Goal: Information Seeking & Learning: Learn about a topic

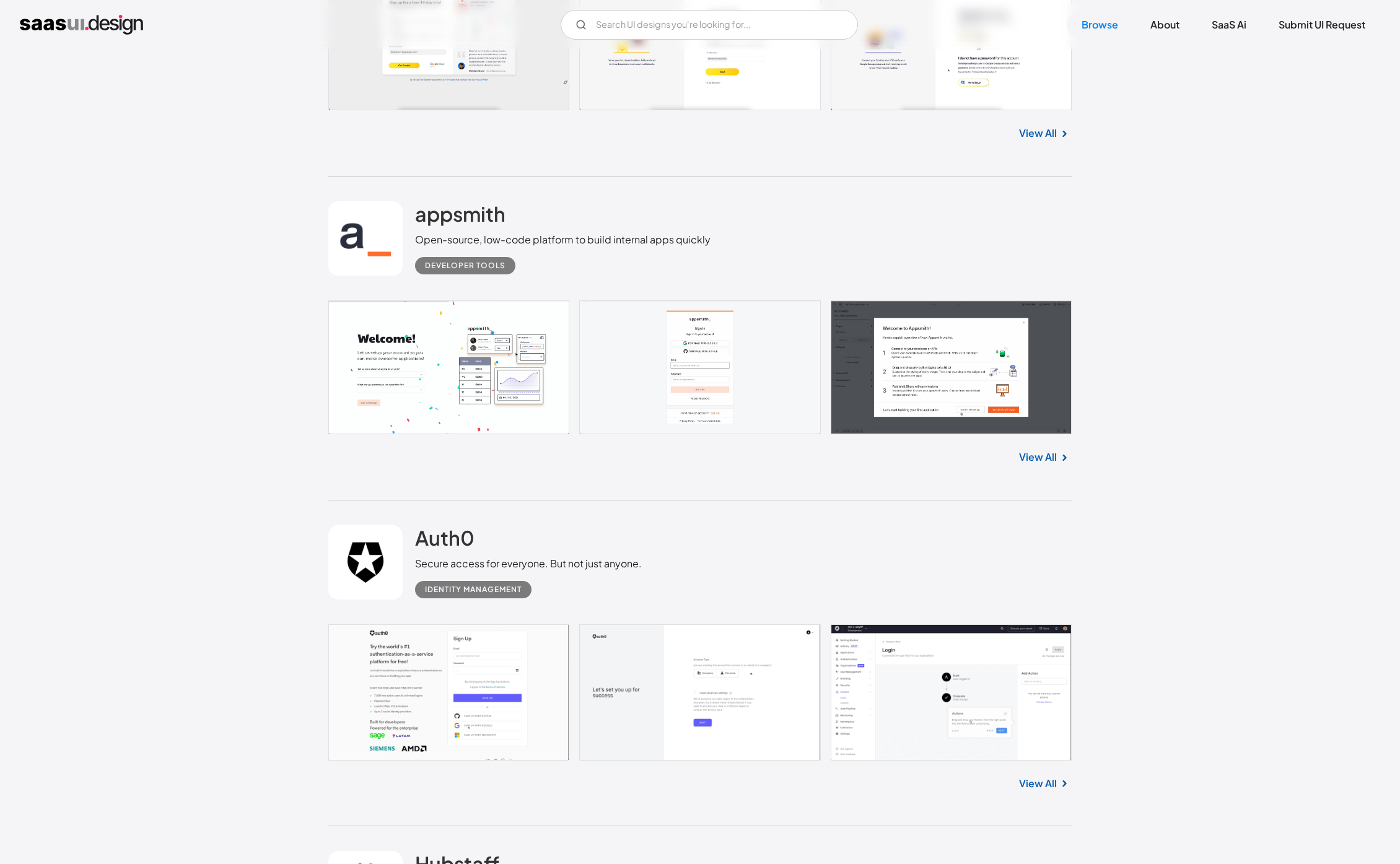
scroll to position [3649, 0]
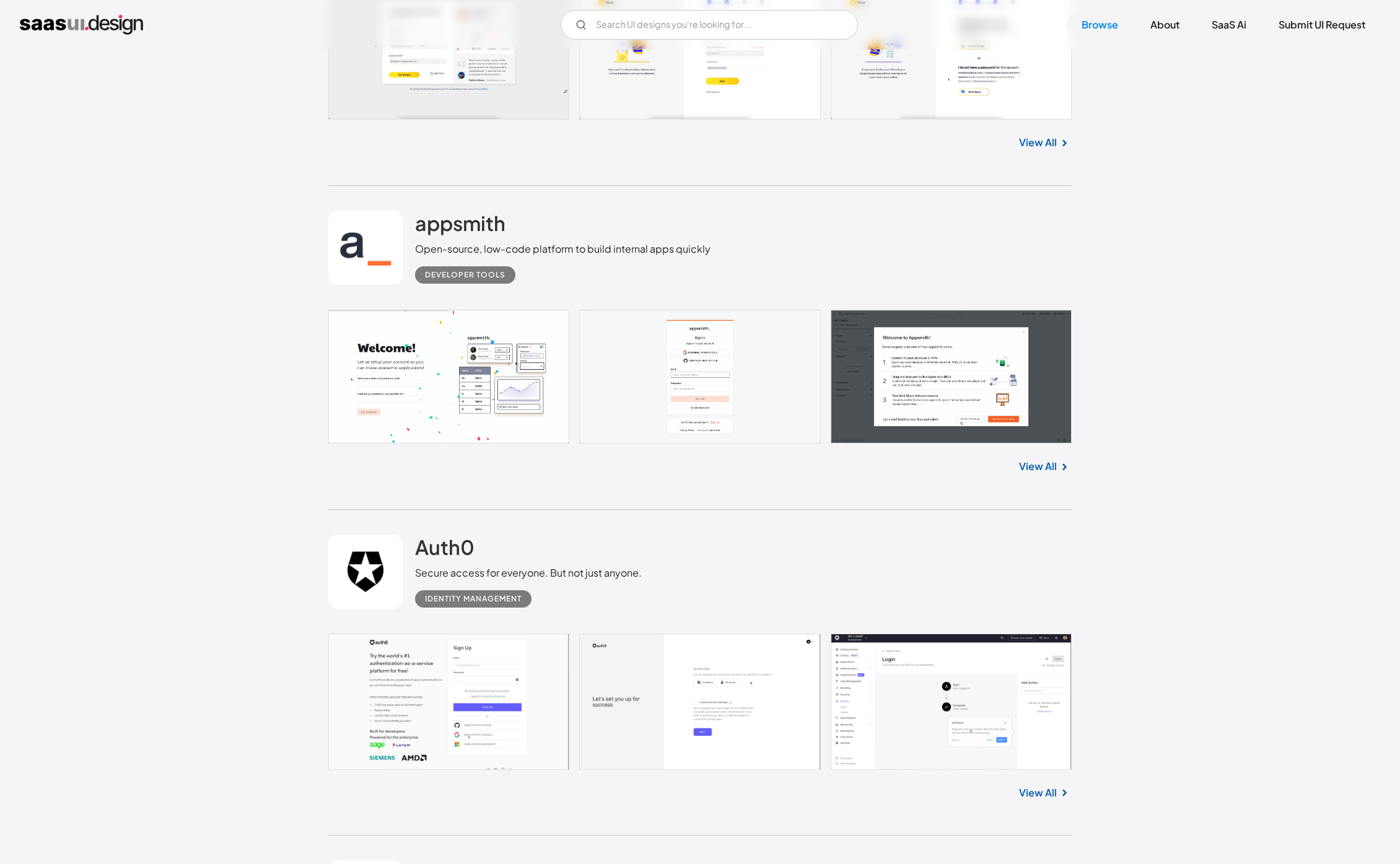
click at [423, 310] on link at bounding box center [700, 377] width 743 height 134
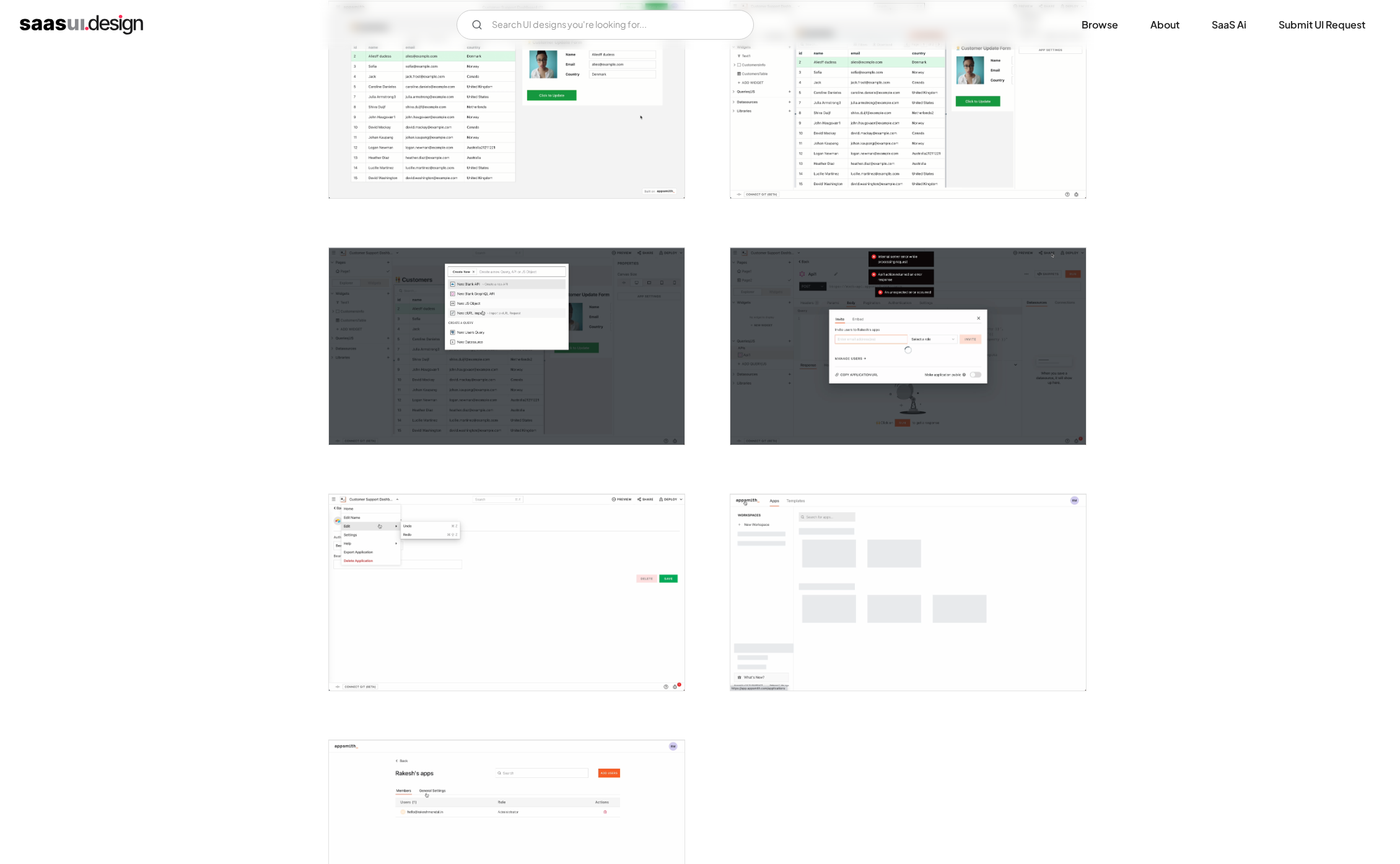
scroll to position [3028, 0]
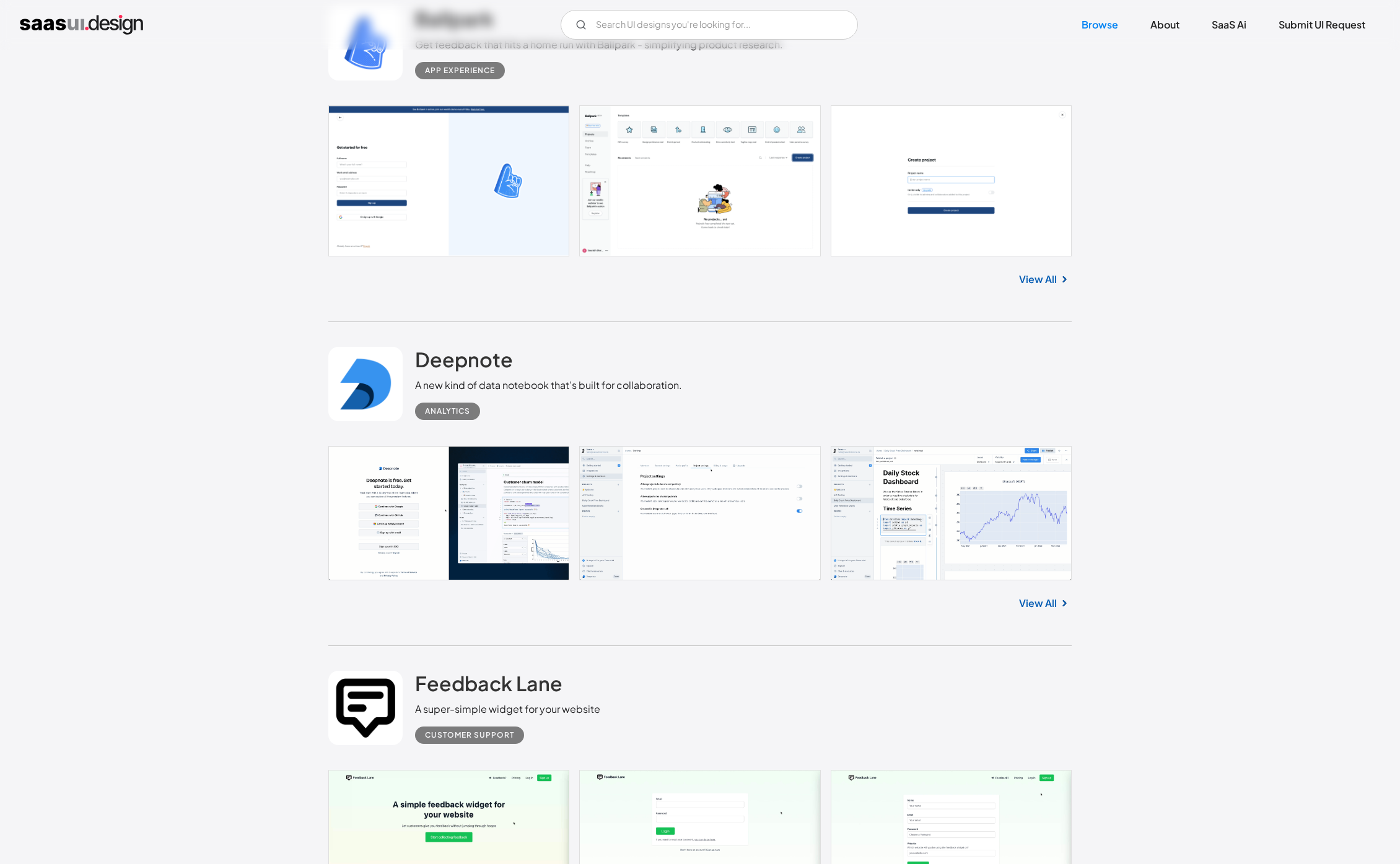
scroll to position [10432, 0]
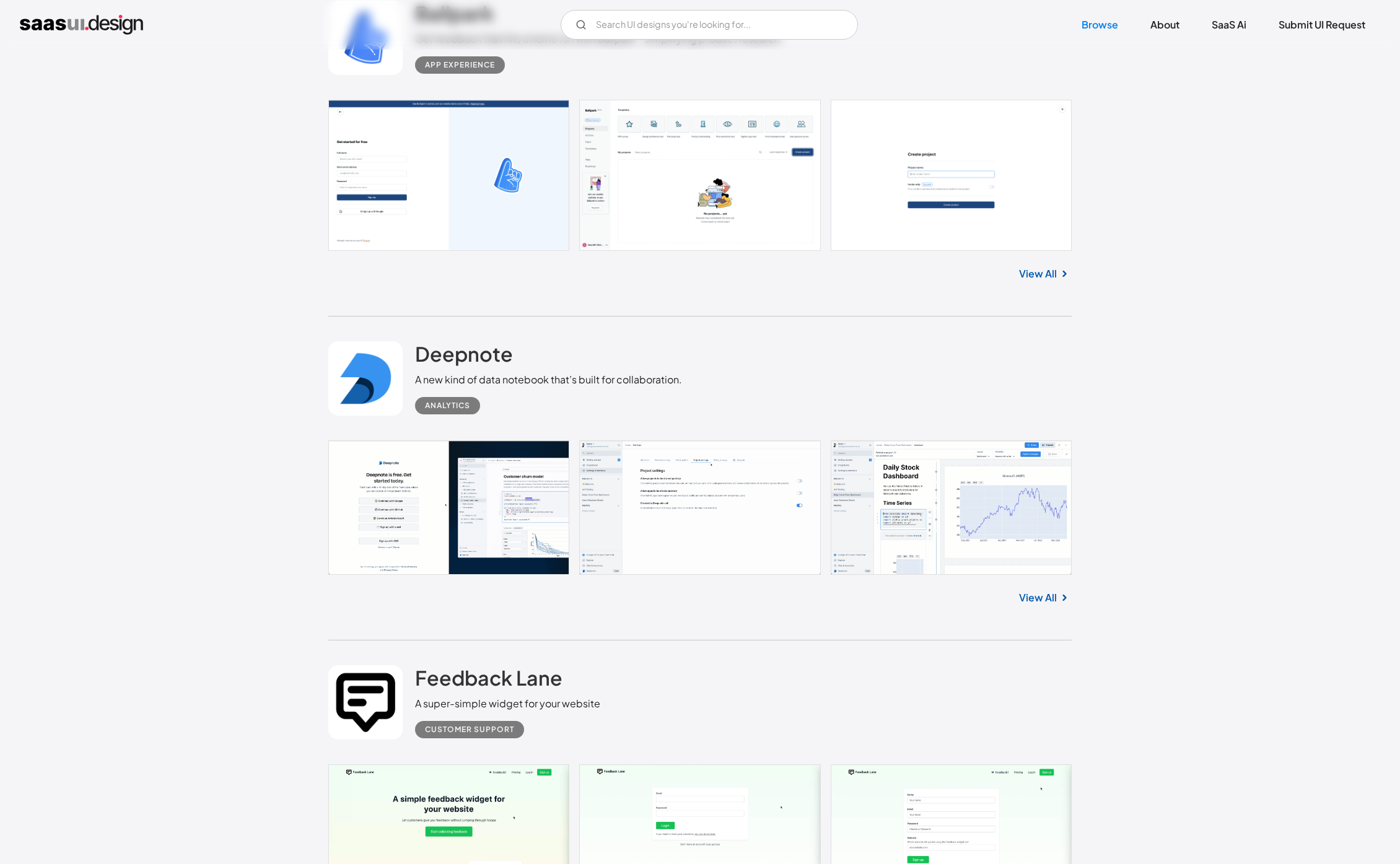
click at [404, 765] on link at bounding box center [700, 831] width 743 height 132
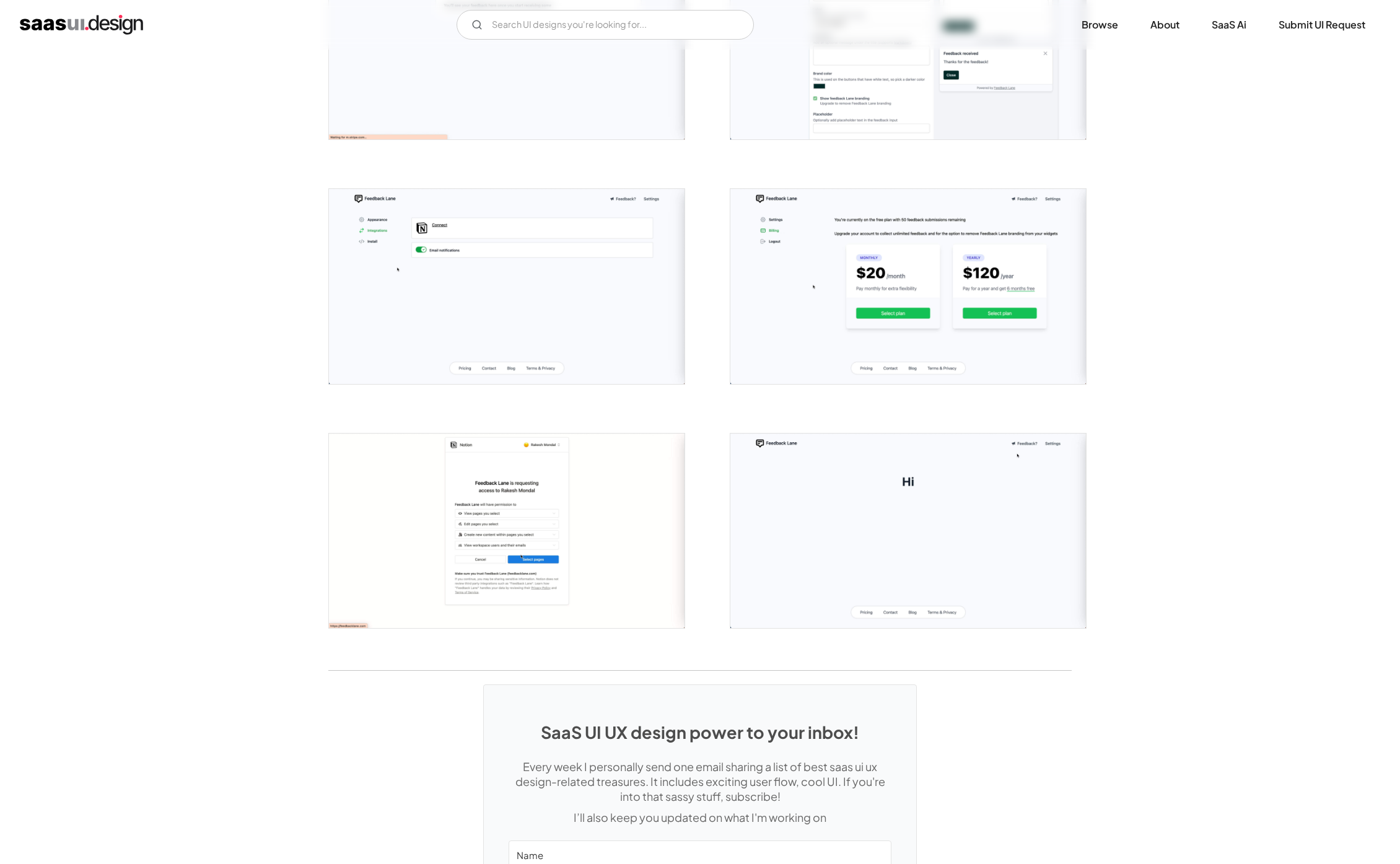
scroll to position [1292, 0]
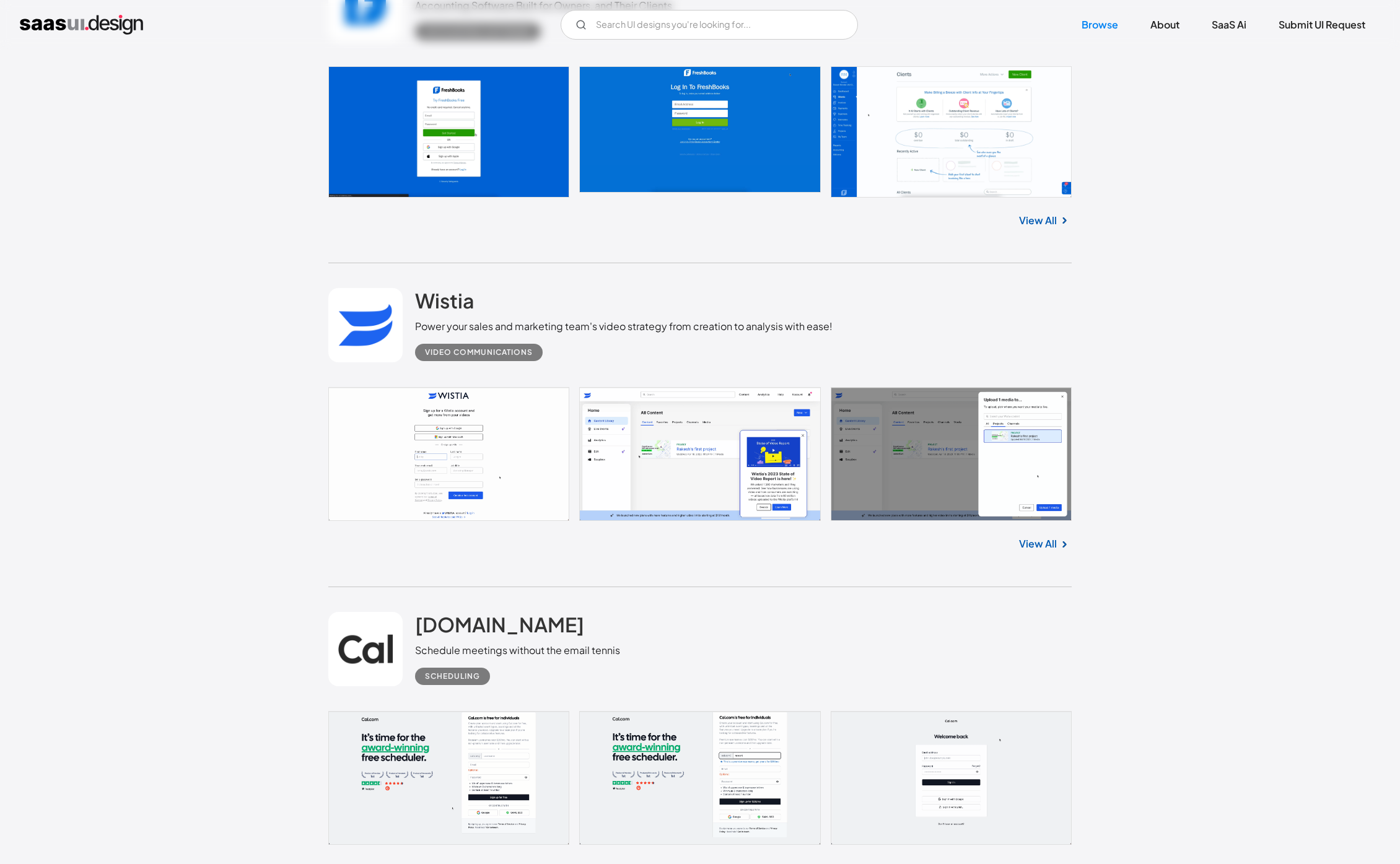
scroll to position [15544, 0]
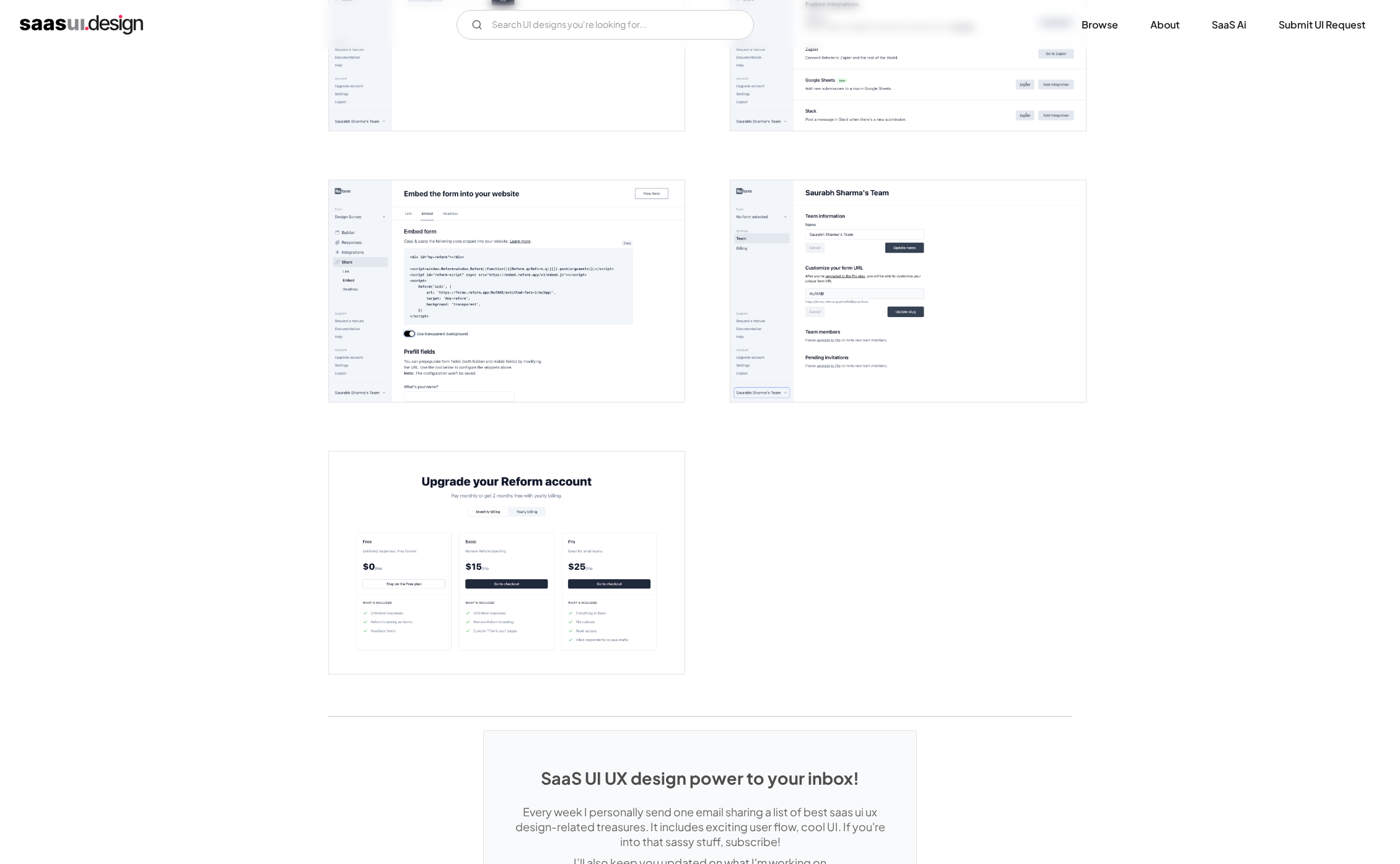
scroll to position [2542, 0]
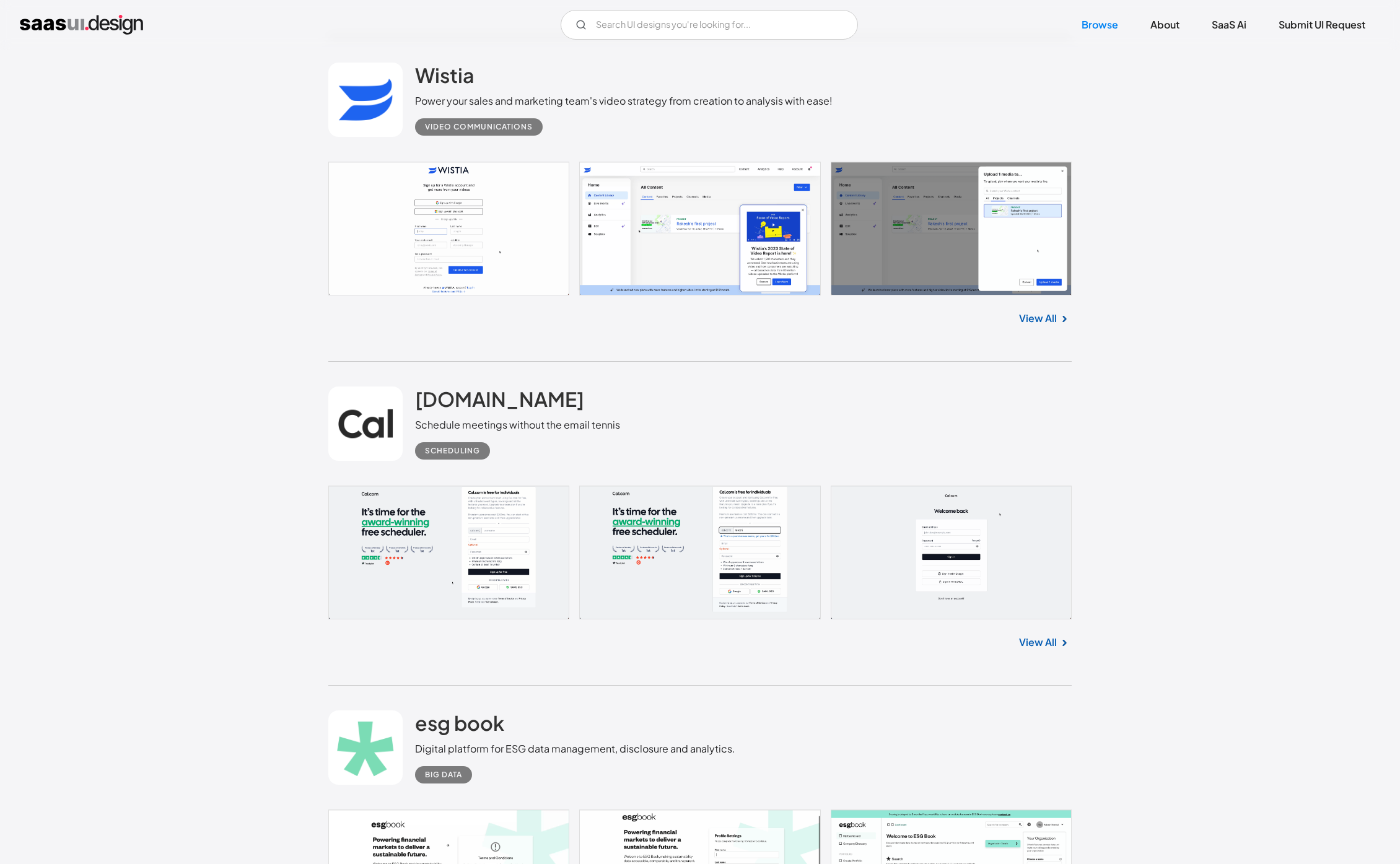
scroll to position [15835, 0]
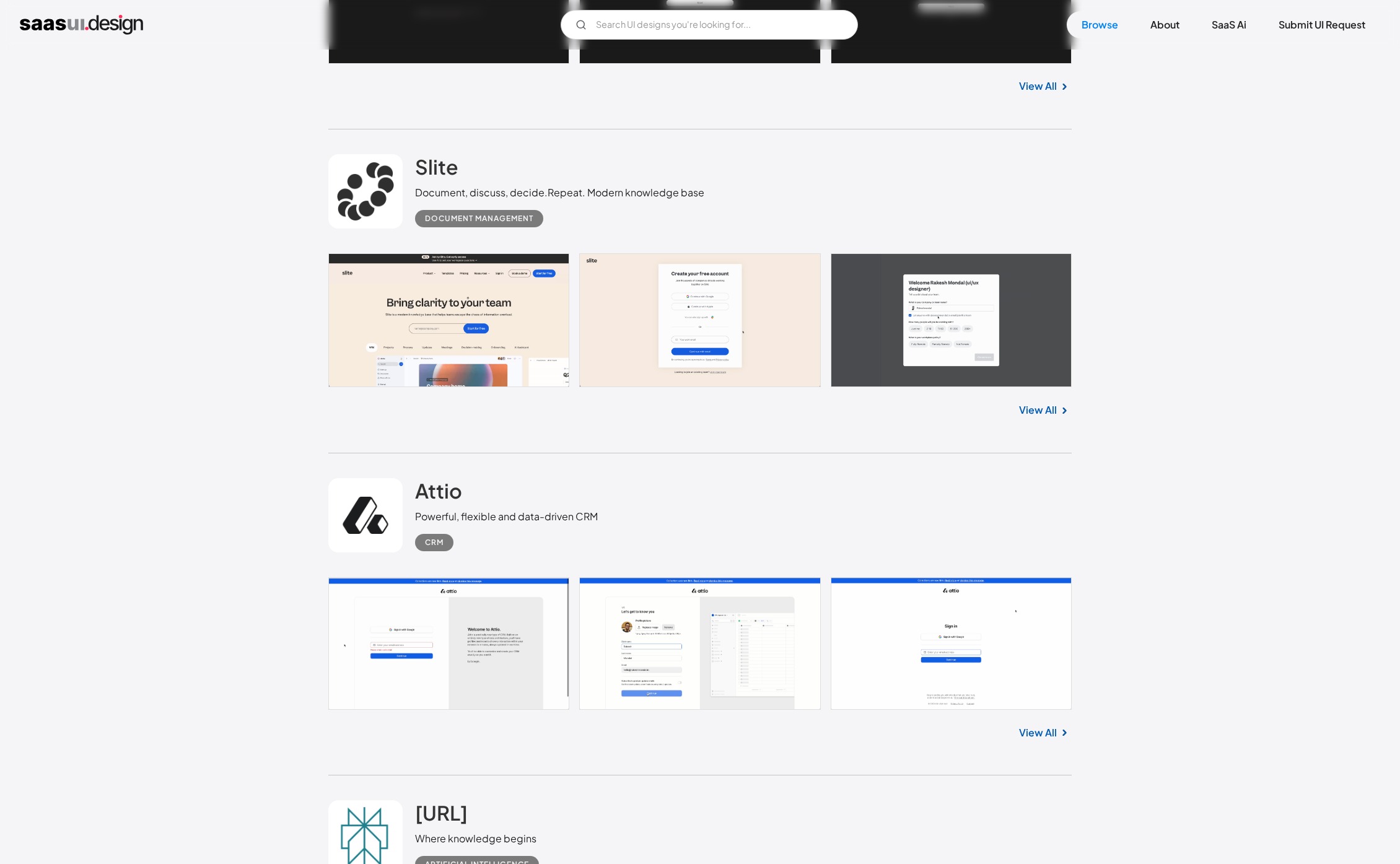
scroll to position [24054, 0]
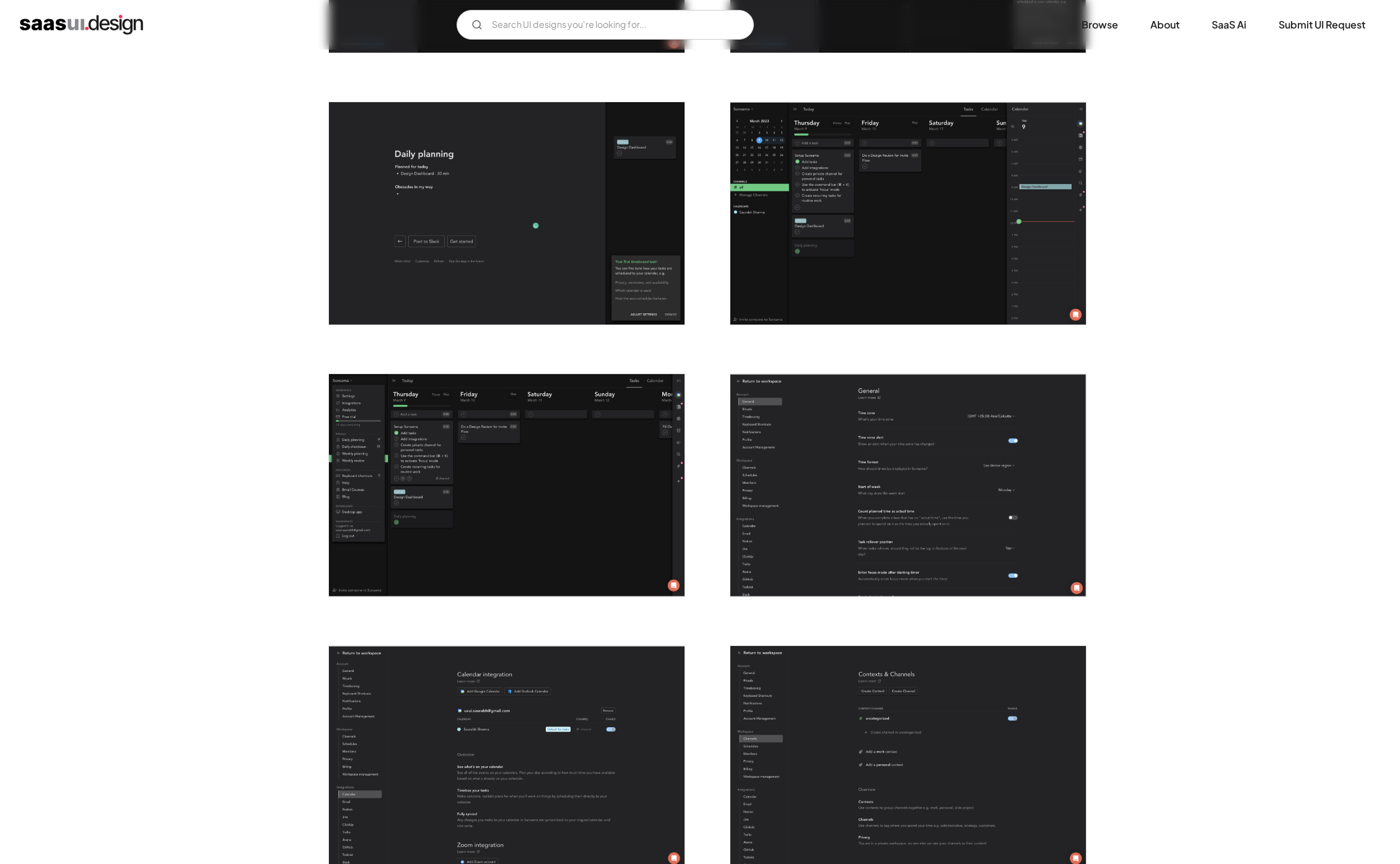
scroll to position [2361, 0]
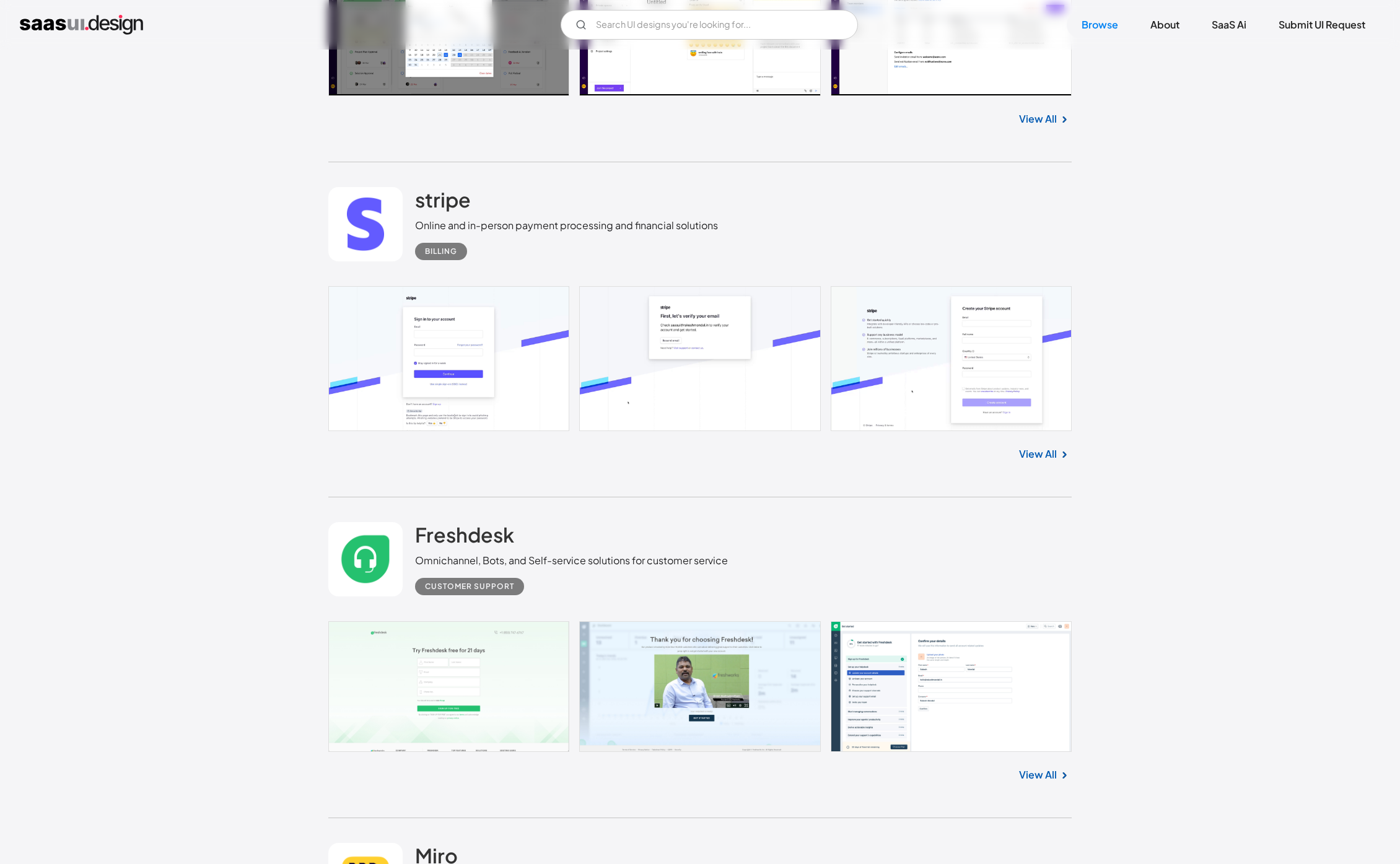
scroll to position [21525, 0]
